Goal: Task Accomplishment & Management: Manage account settings

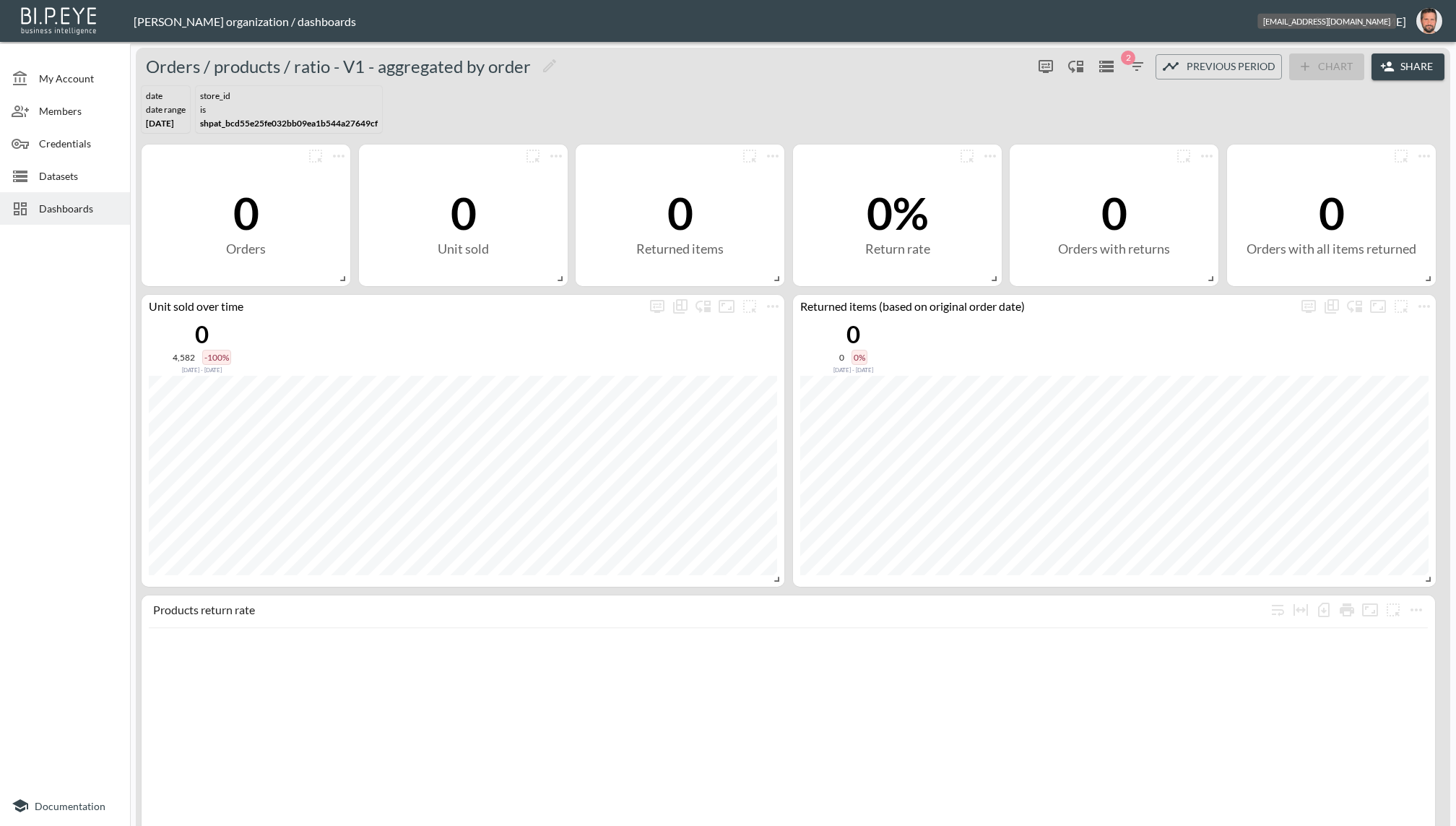
click at [1430, 19] on img "oron@bipeye.com" at bounding box center [1430, 21] width 26 height 26
click at [1375, 82] on li "Logout" at bounding box center [1392, 83] width 124 height 26
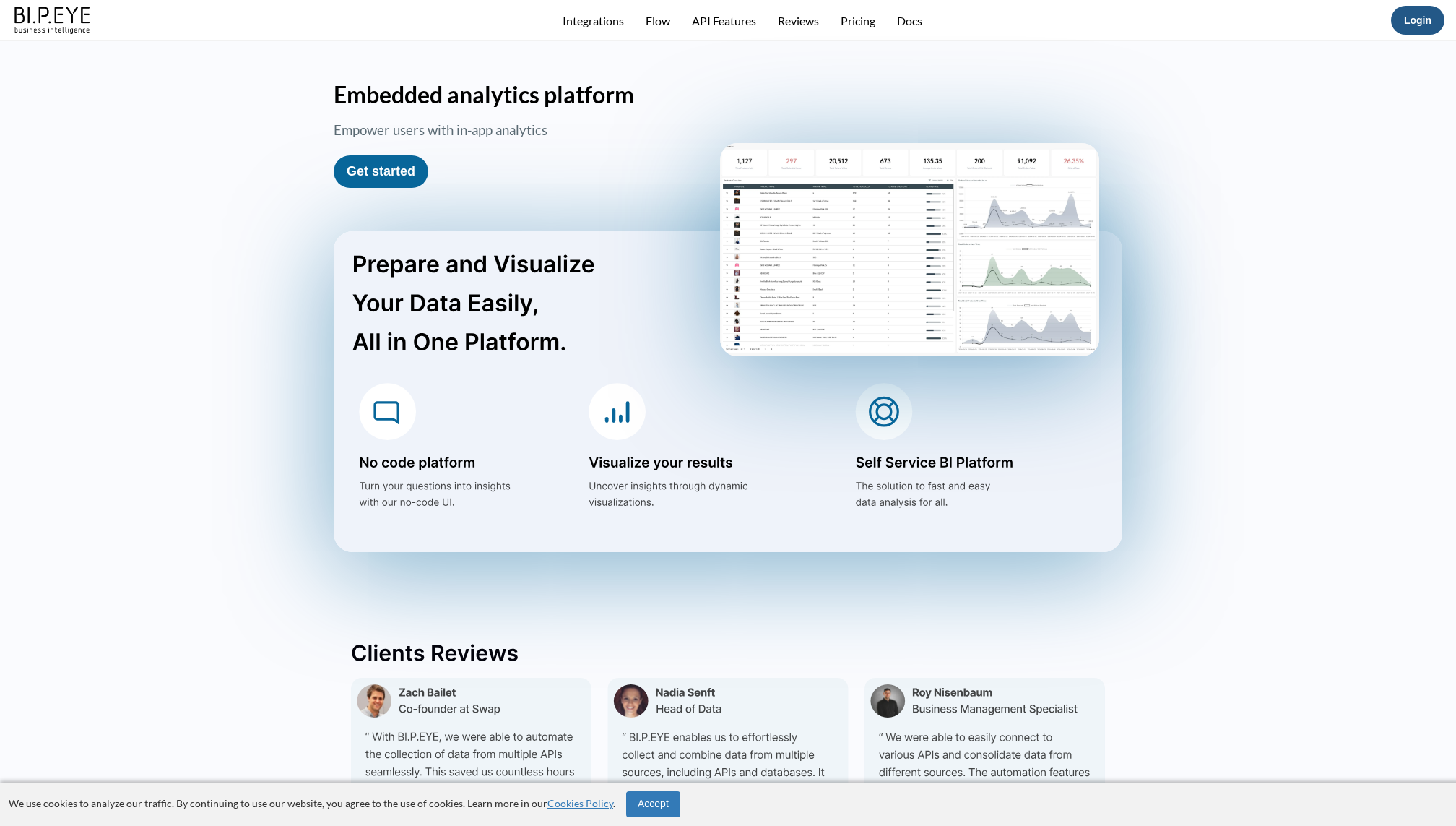
click at [1412, 18] on link "Login" at bounding box center [1417, 20] width 27 height 12
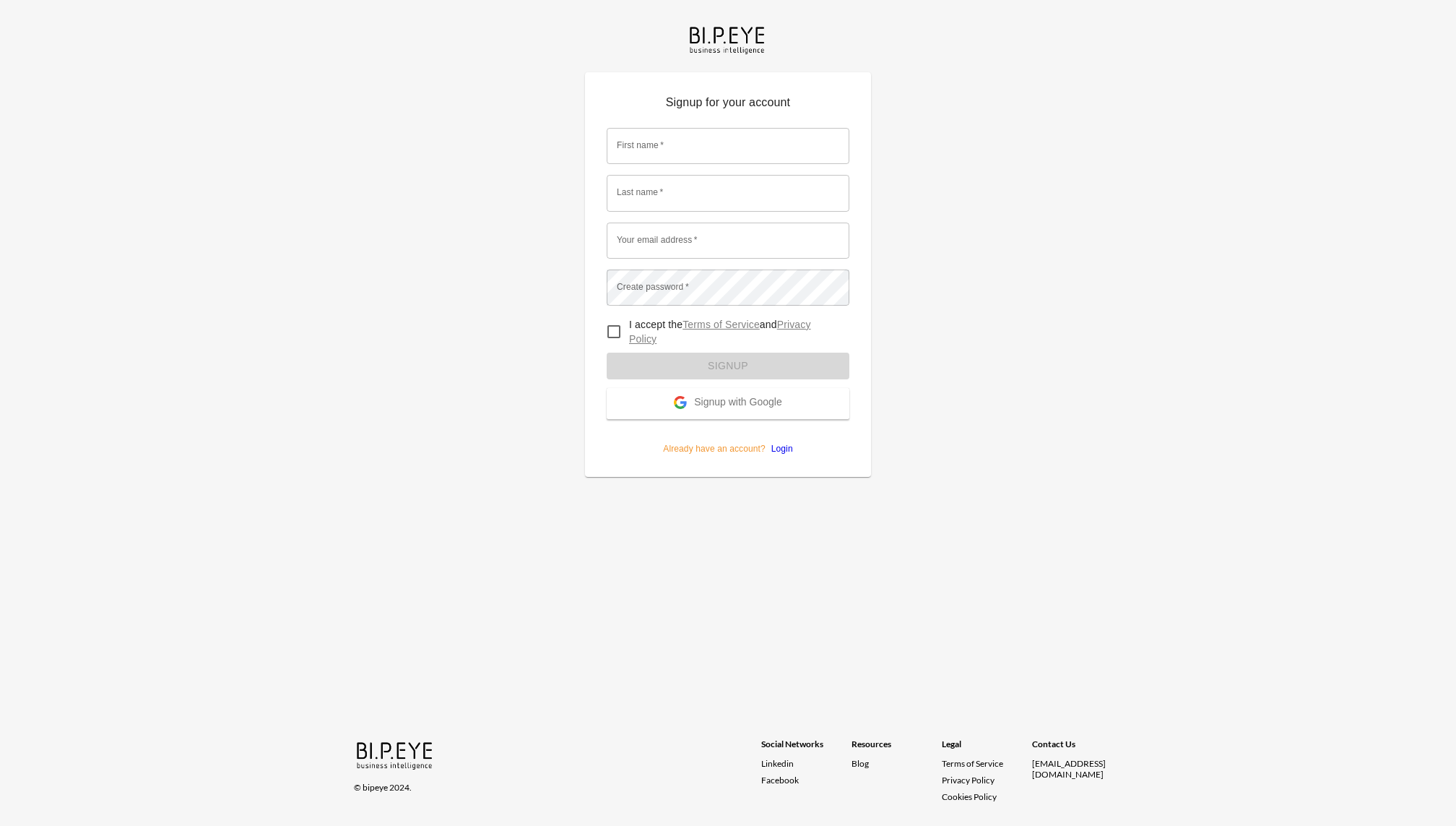
click at [781, 441] on p "Already have an account? Login" at bounding box center [728, 437] width 243 height 36
click at [781, 443] on link "Login" at bounding box center [779, 448] width 27 height 10
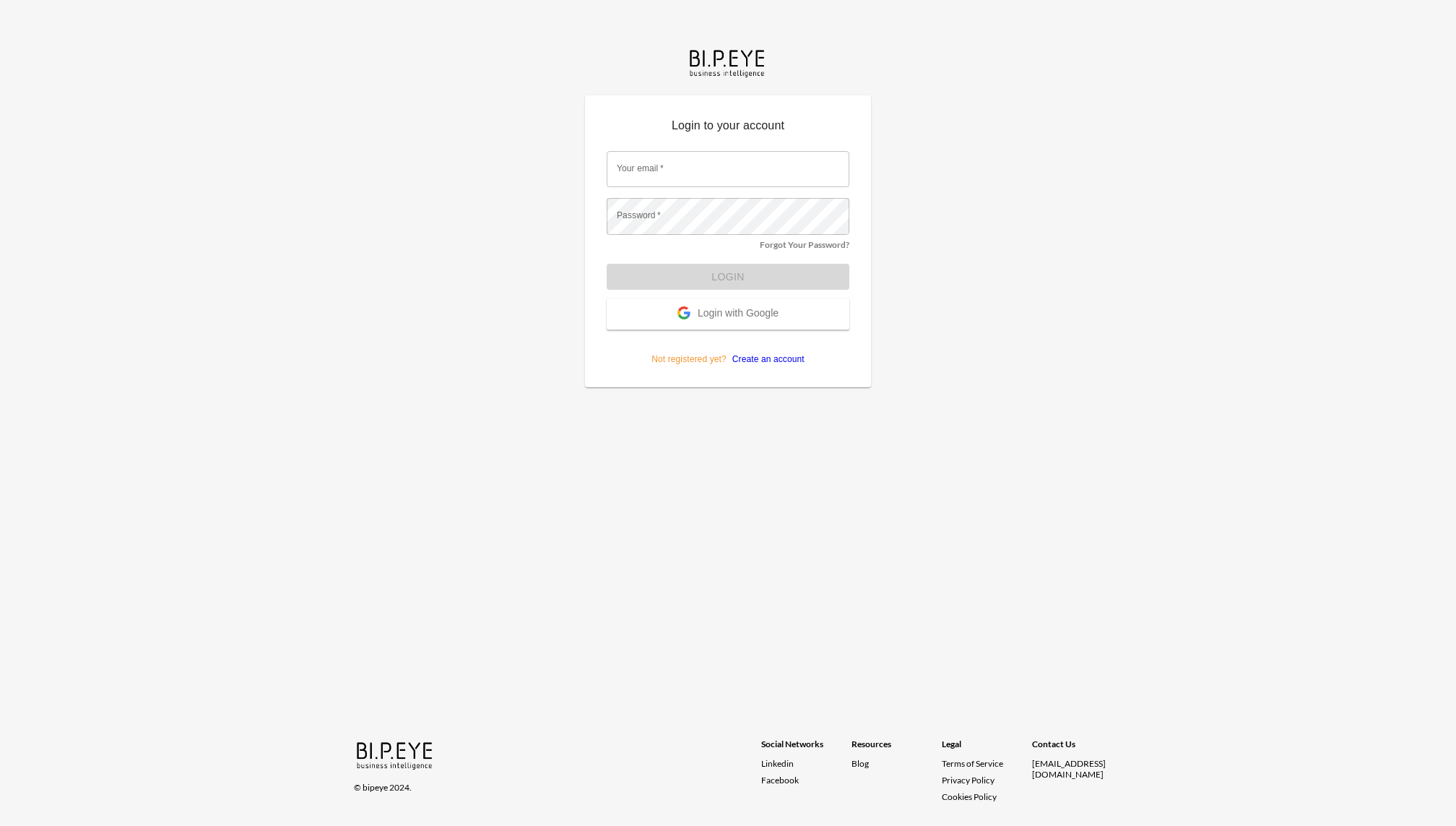
click at [794, 246] on link "Forgot Your Password?" at bounding box center [805, 245] width 90 height 11
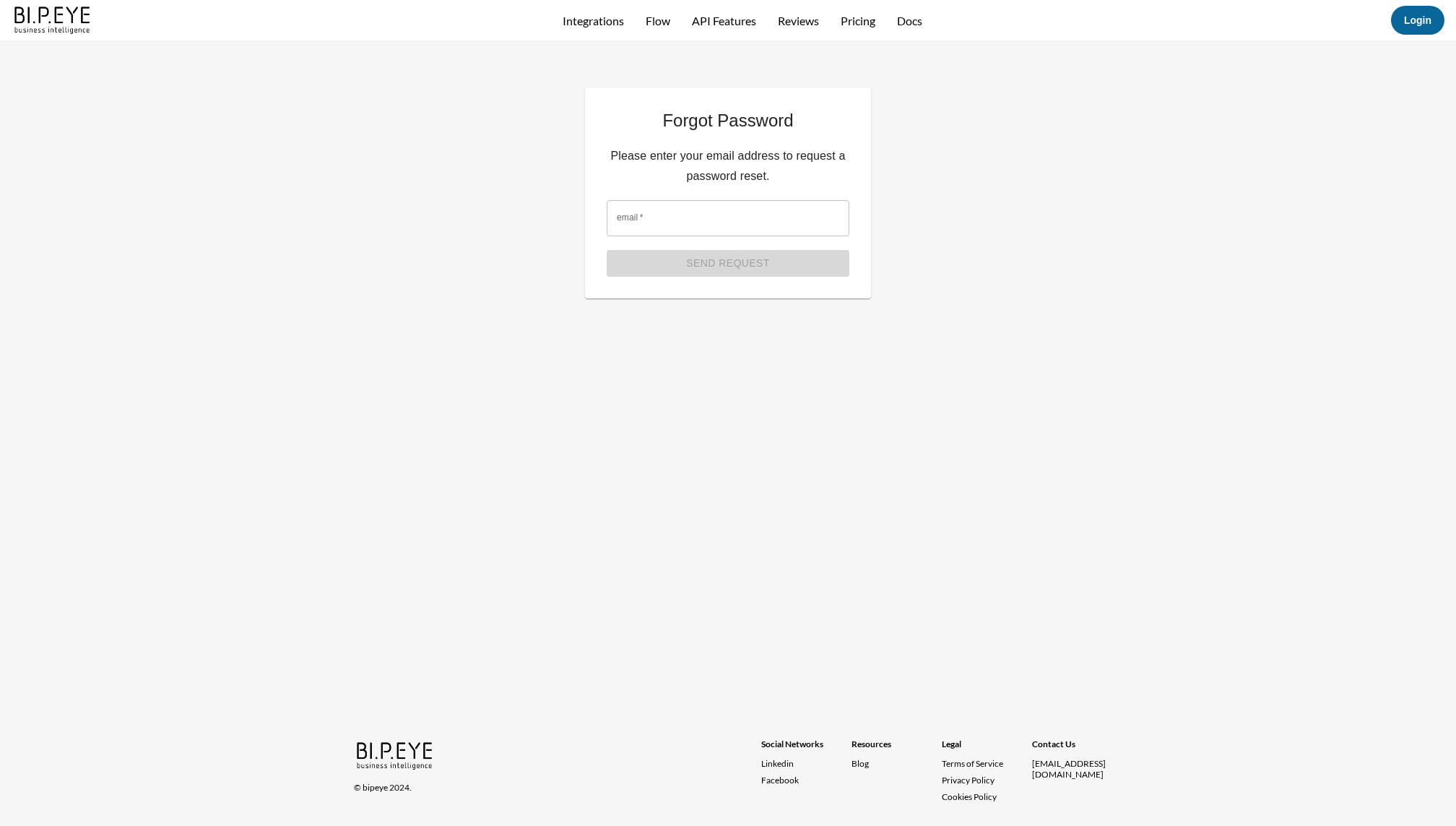
click at [747, 225] on input "email   *" at bounding box center [728, 218] width 243 height 36
paste input "nadia@mutualart.com"
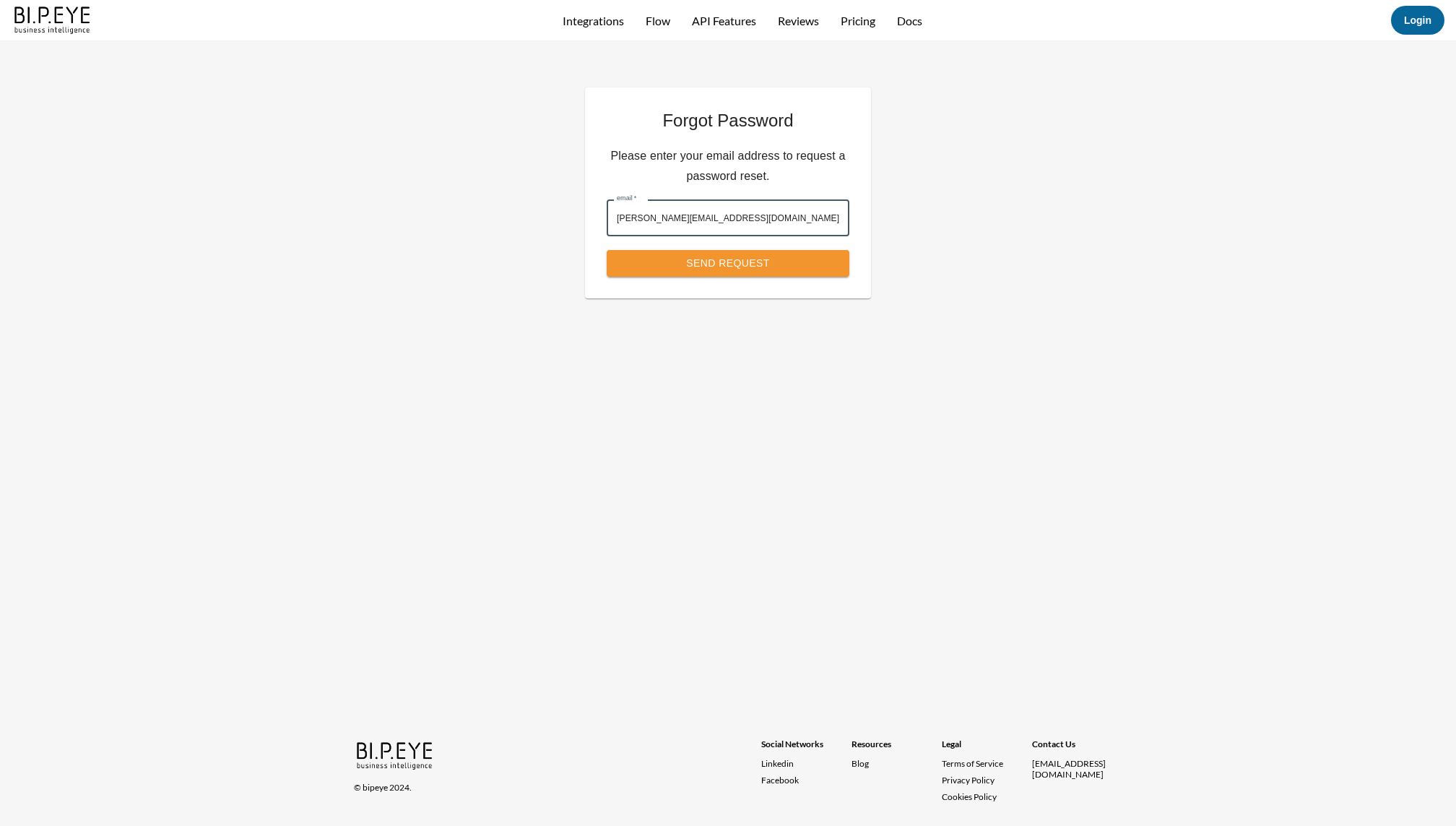
type input "nadia@mutualart.com"
click at [721, 263] on button "Send Request" at bounding box center [728, 263] width 243 height 26
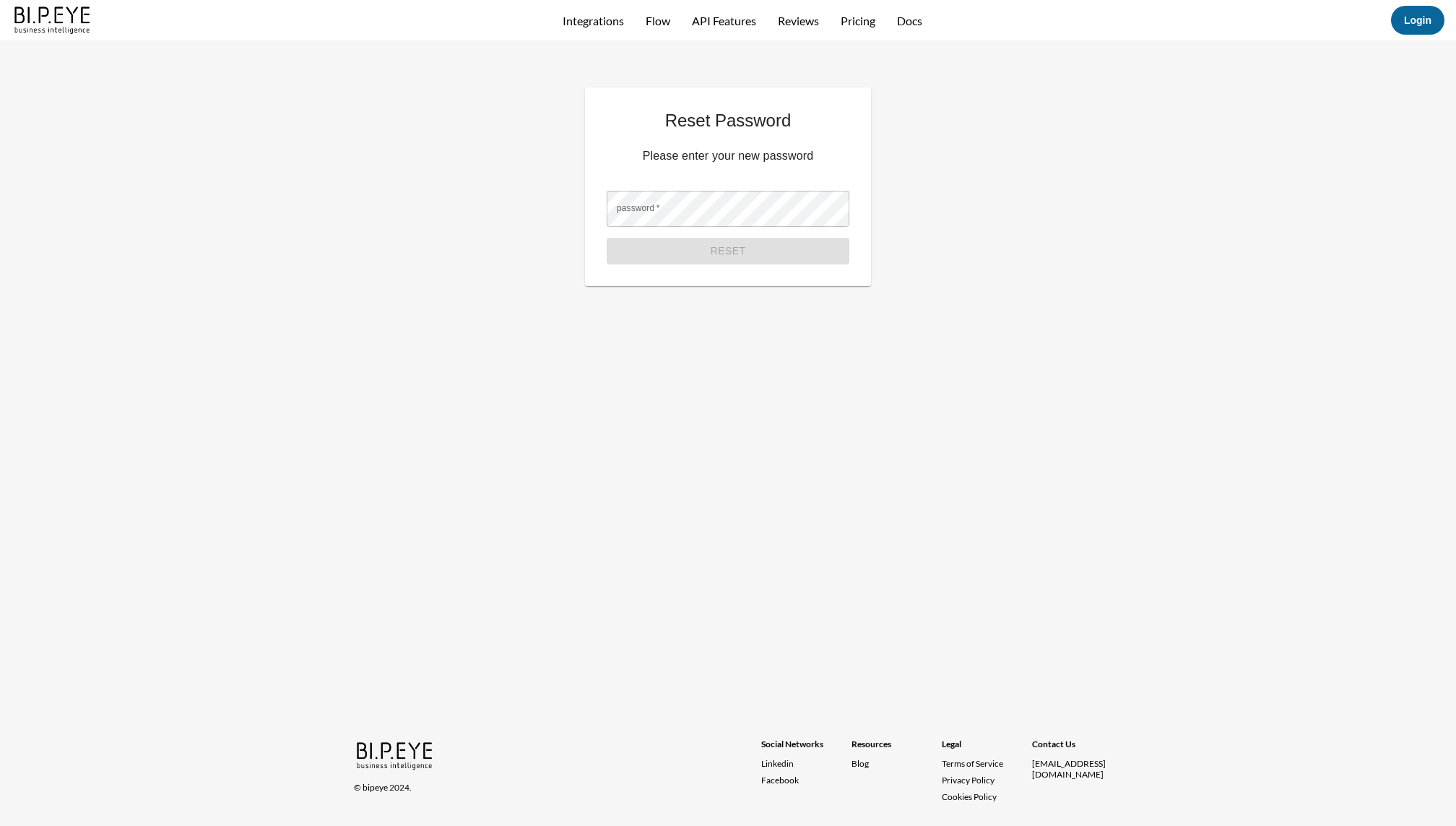
click at [350, 341] on div "Reset Password Please enter your new password password   * password   * Reset ©…" at bounding box center [728, 433] width 1456 height 784
click at [725, 250] on button "Reset" at bounding box center [728, 251] width 243 height 26
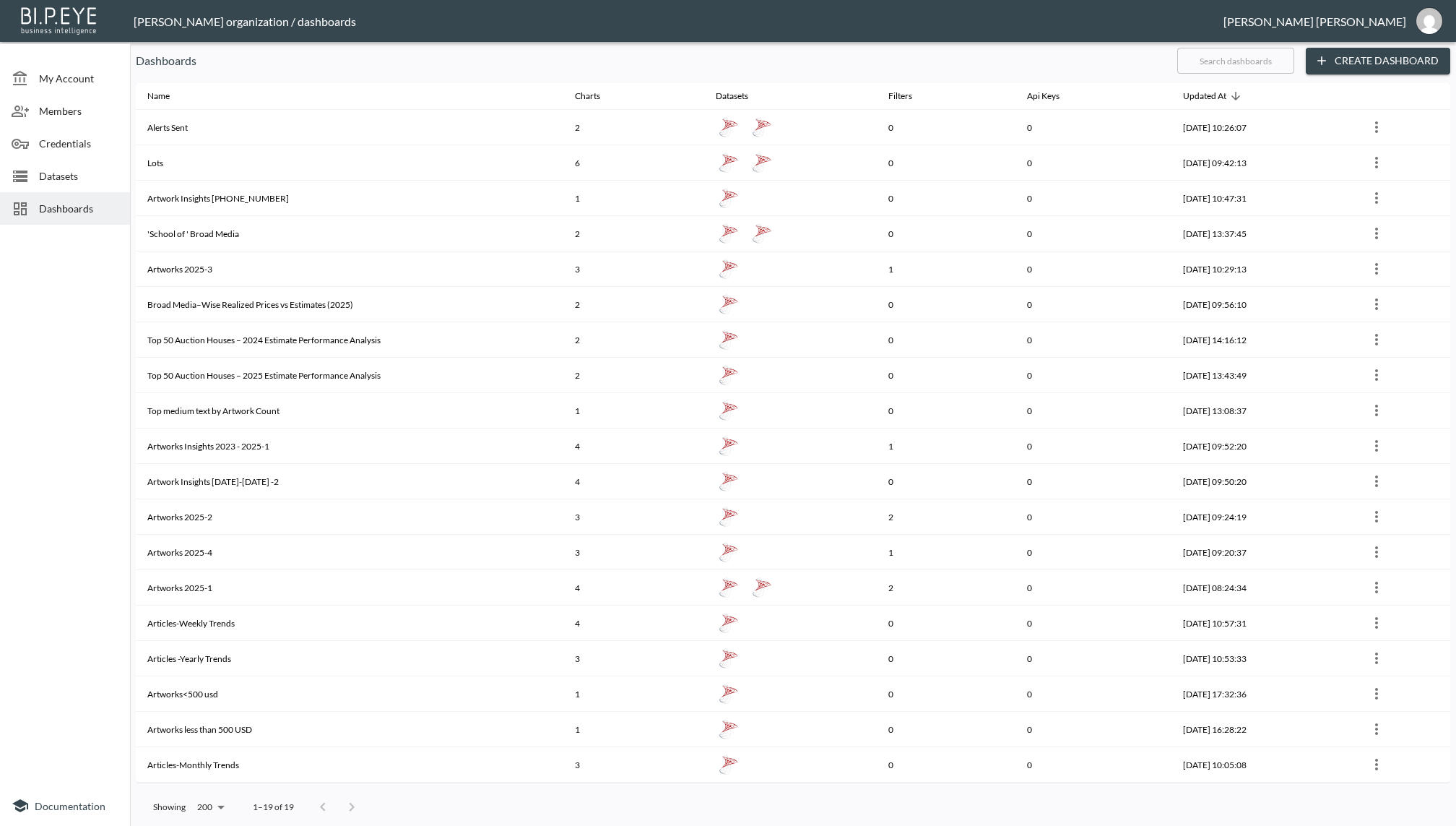
click at [50, 112] on span "Members" at bounding box center [78, 111] width 80 height 15
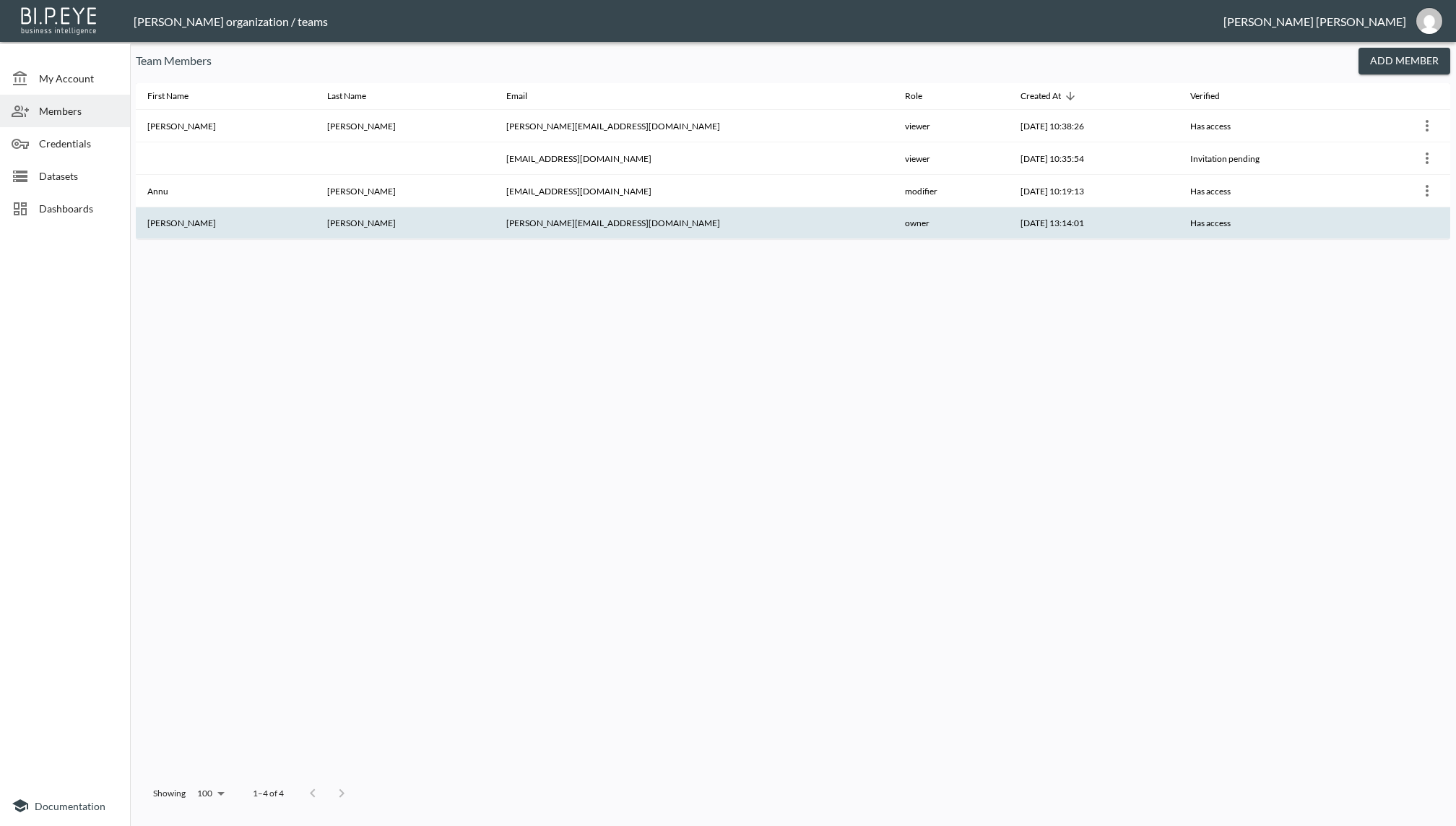
click at [592, 225] on th "[PERSON_NAME][EMAIL_ADDRESS][DOMAIN_NAME]" at bounding box center [694, 223] width 399 height 32
copy th "[PERSON_NAME][EMAIL_ADDRESS][DOMAIN_NAME]"
click at [605, 407] on div "First Name Last Name Email Role Created At Verified [PERSON_NAME] [PERSON_NAME]…" at bounding box center [793, 428] width 1315 height 692
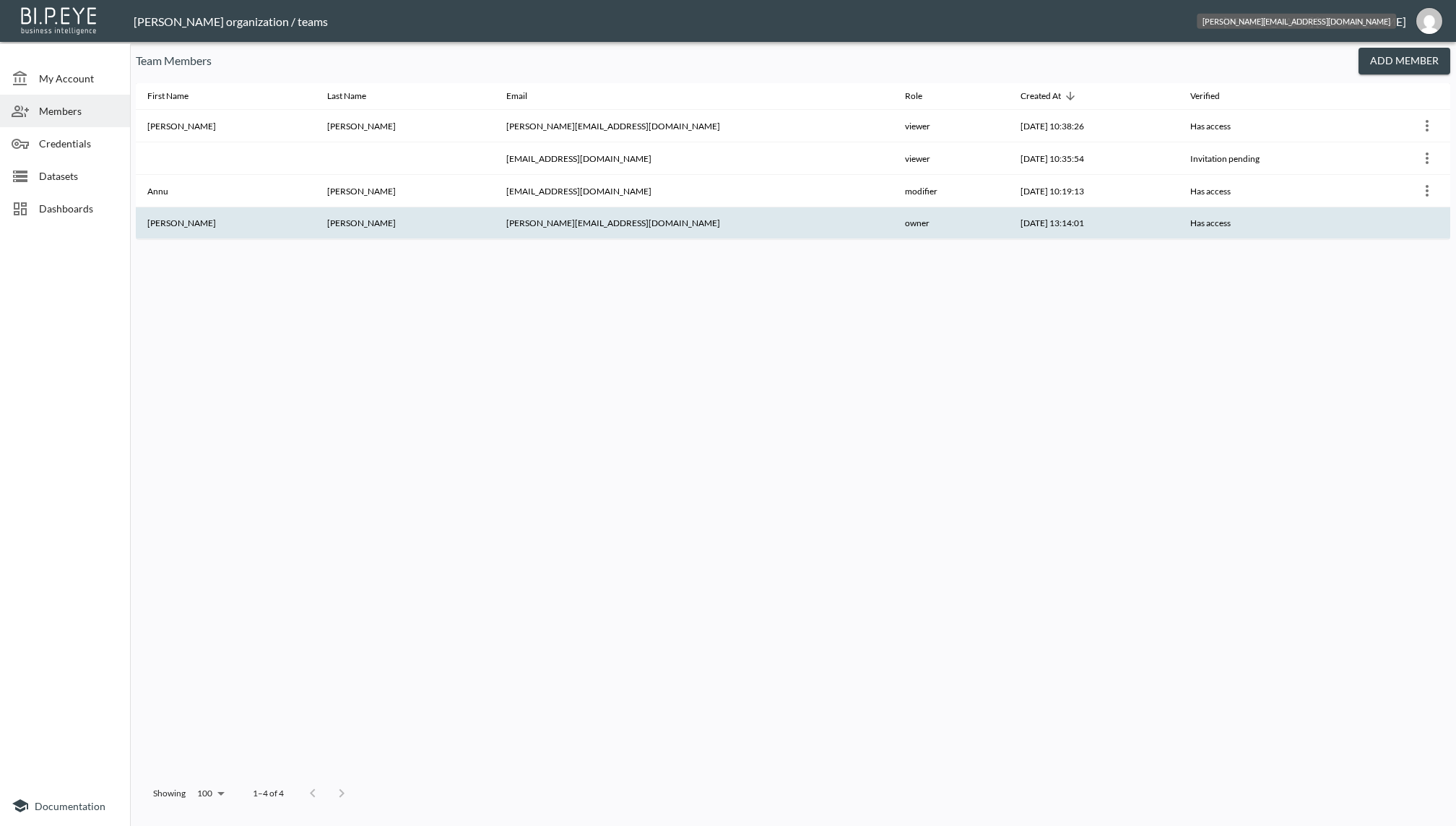
click at [1431, 22] on img "nadia@mutualart.com" at bounding box center [1430, 21] width 26 height 26
click at [1419, 59] on li "Logout" at bounding box center [1427, 57] width 59 height 26
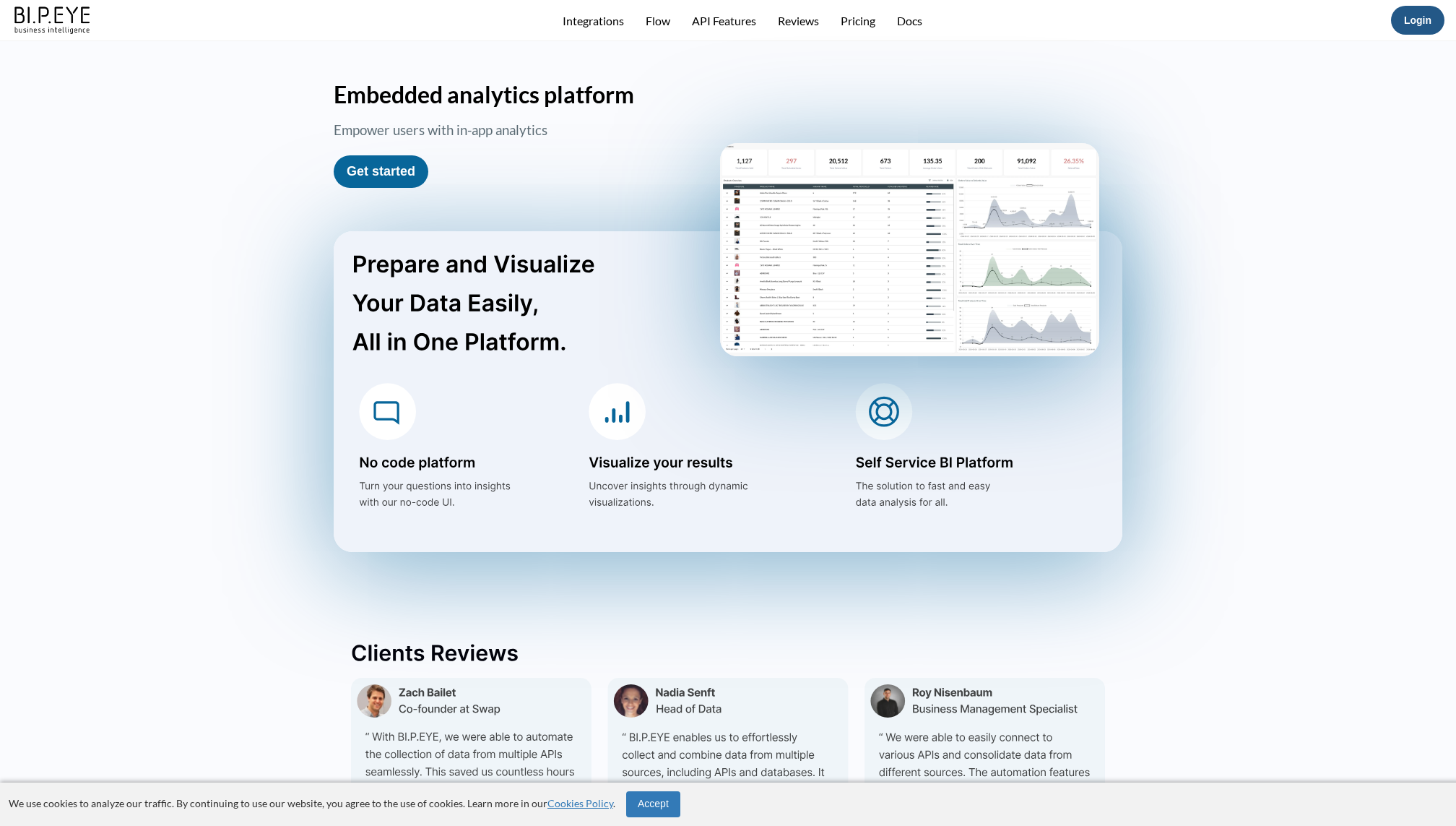
click at [1413, 20] on link "Login" at bounding box center [1417, 20] width 27 height 12
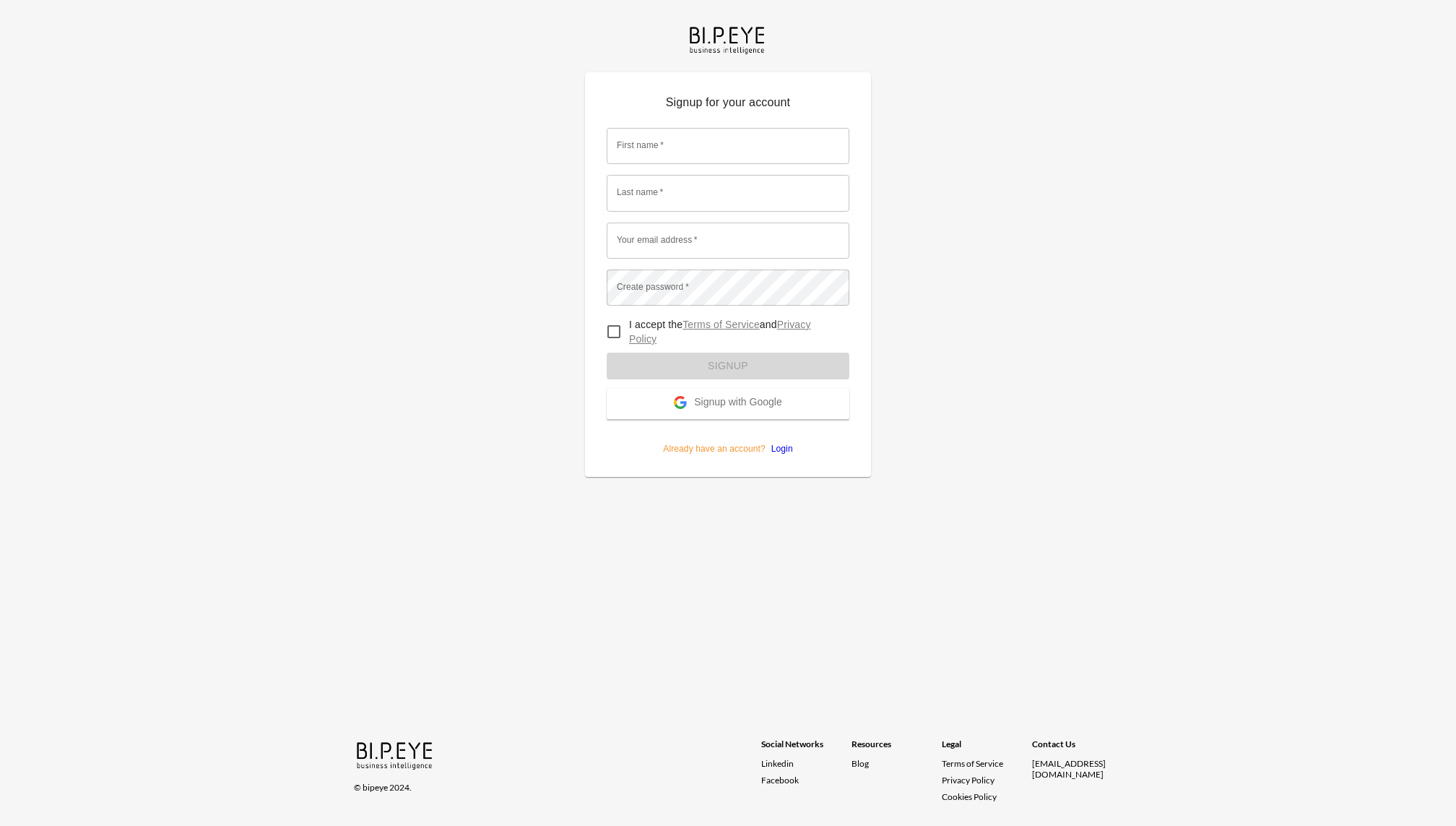
click at [765, 401] on span "Signup with Google" at bounding box center [738, 403] width 88 height 15
